Goal: Information Seeking & Learning: Learn about a topic

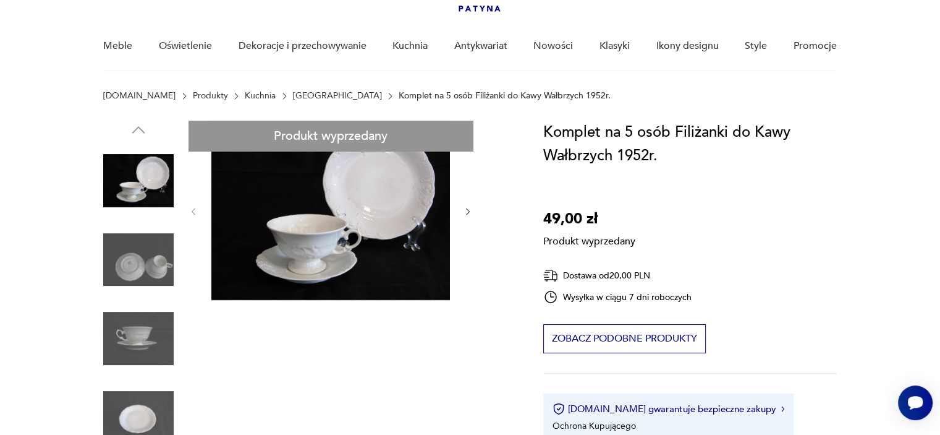
scroll to position [62, 0]
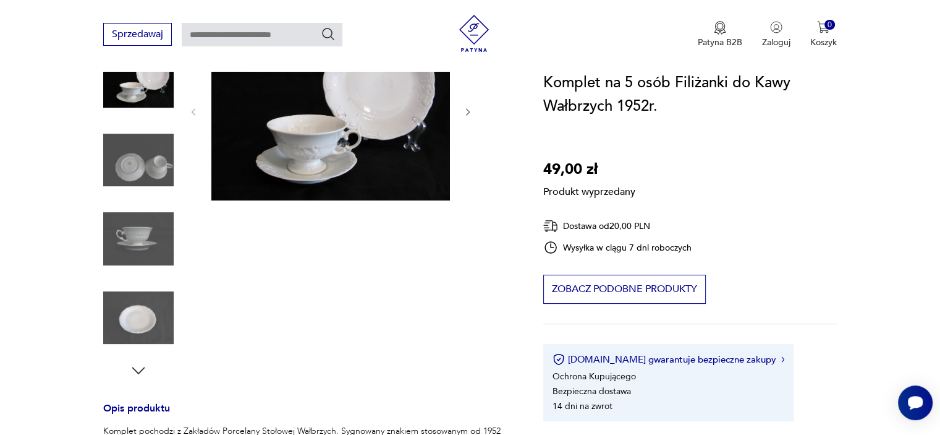
scroll to position [185, 0]
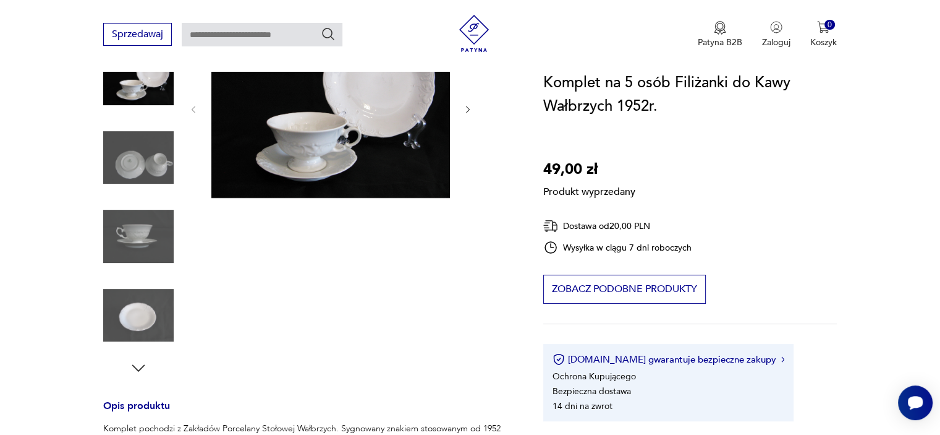
click at [136, 163] on div "Produkt wyprzedany Opis produktu Komplet pochodzi z Zakładów Porcelany Stołowej…" at bounding box center [308, 417] width 410 height 796
click at [140, 365] on div "Produkt wyprzedany Opis produktu Komplet pochodzi z Zakładów Porcelany Stołowej…" at bounding box center [308, 417] width 410 height 796
click at [141, 368] on div "Produkt wyprzedany Opis produktu Komplet pochodzi z Zakładów Porcelany Stołowej…" at bounding box center [308, 417] width 410 height 796
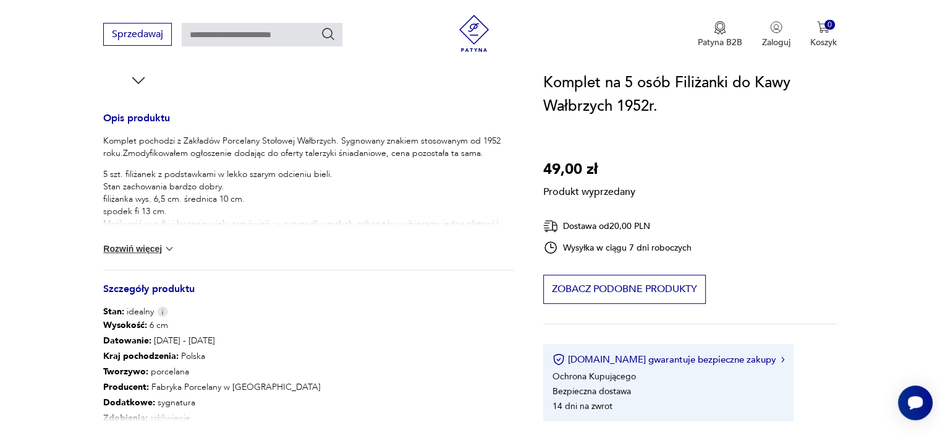
scroll to position [494, 0]
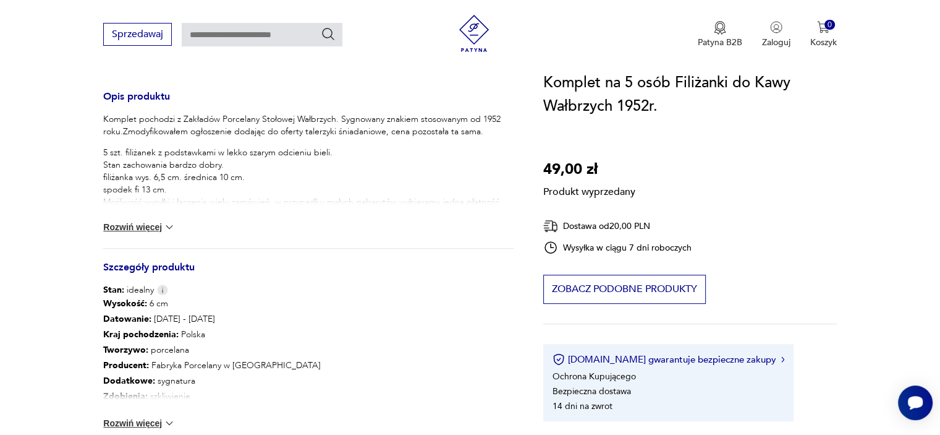
click at [151, 425] on button "Rozwiń więcej" at bounding box center [139, 423] width 72 height 12
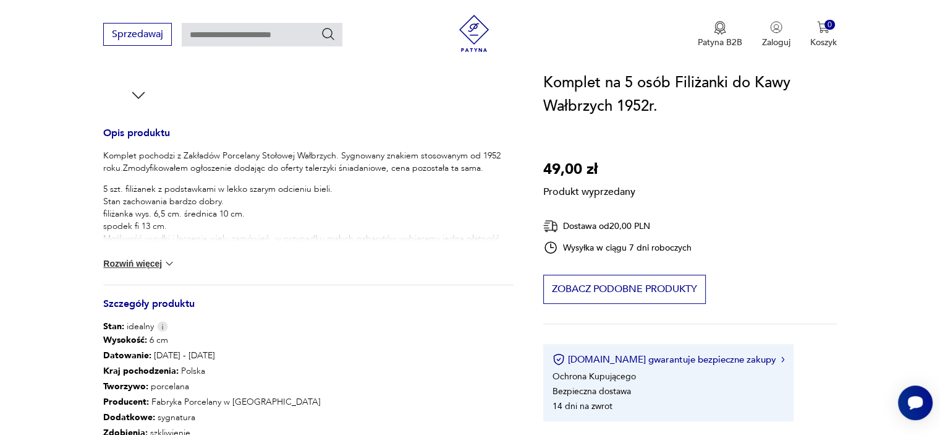
scroll to position [433, 0]
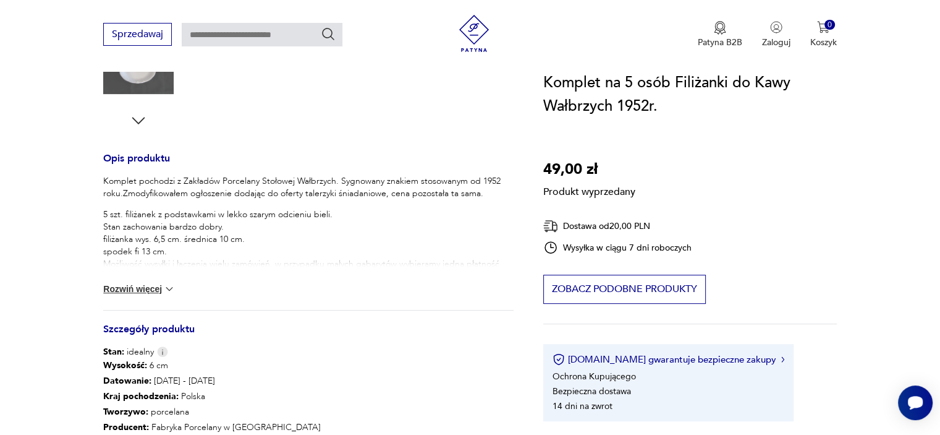
click at [152, 286] on button "Rozwiń więcej" at bounding box center [139, 288] width 72 height 12
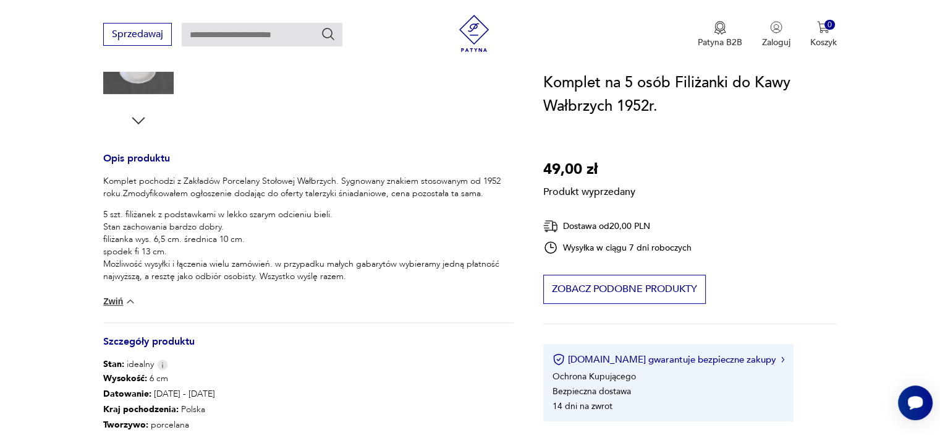
click at [323, 238] on p "5 szt. filiżanek z podstawkami w lekko szarym odcieniu bieli. Stan zachowania b…" at bounding box center [308, 245] width 410 height 74
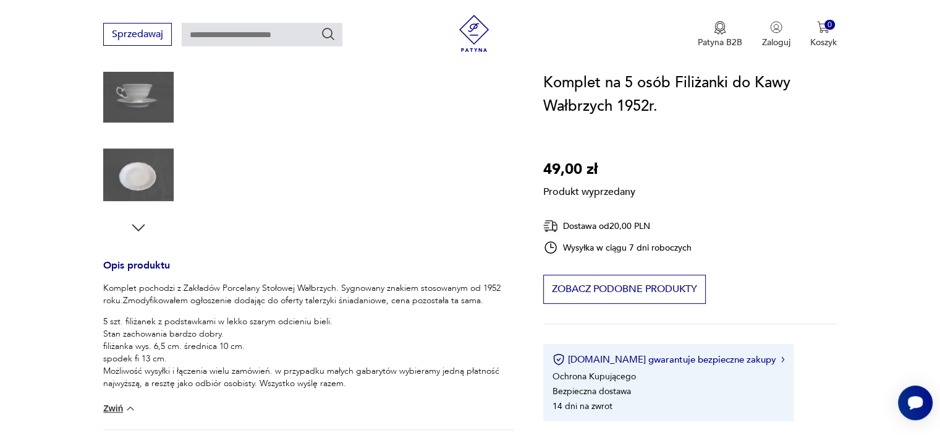
scroll to position [124, 0]
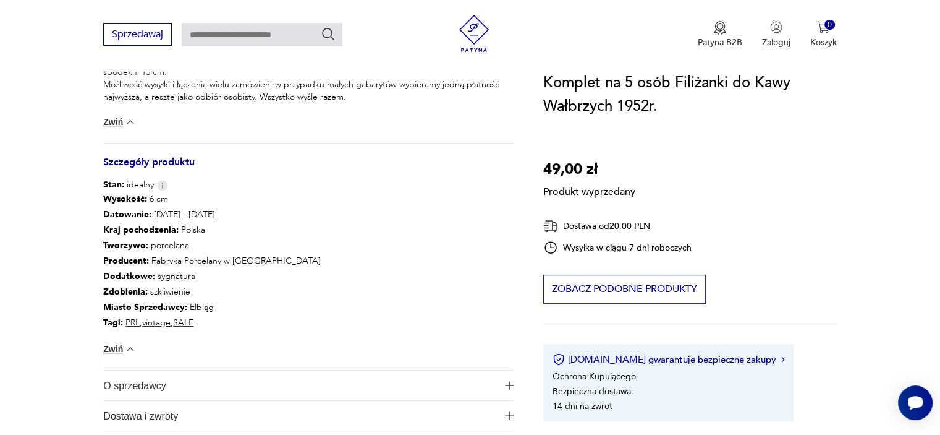
scroll to position [618, 0]
